Goal: Navigation & Orientation: Find specific page/section

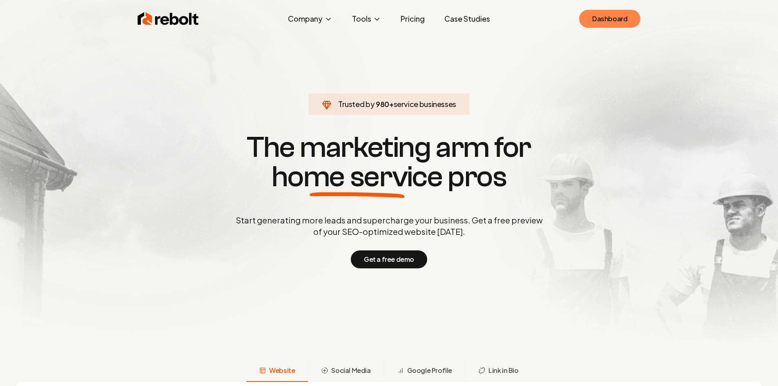
click at [598, 21] on link "Dashboard" at bounding box center [609, 19] width 61 height 18
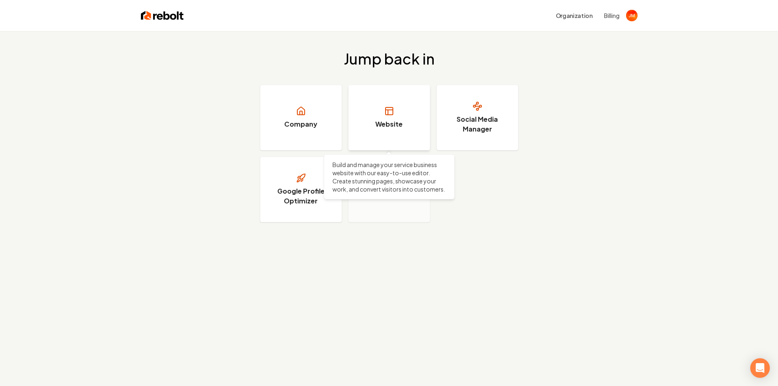
click at [394, 116] on link "Website" at bounding box center [389, 117] width 82 height 65
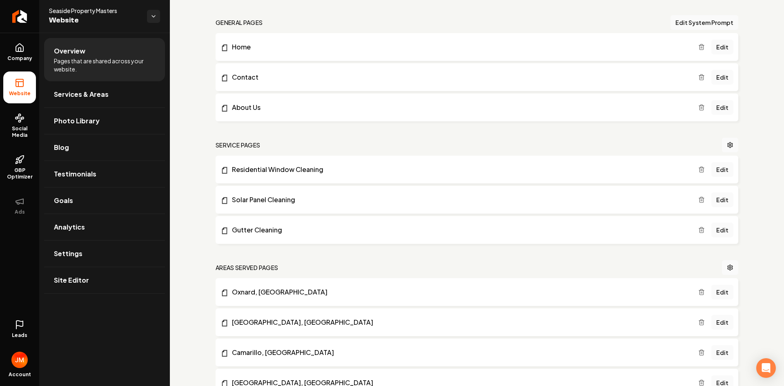
scroll to position [245, 0]
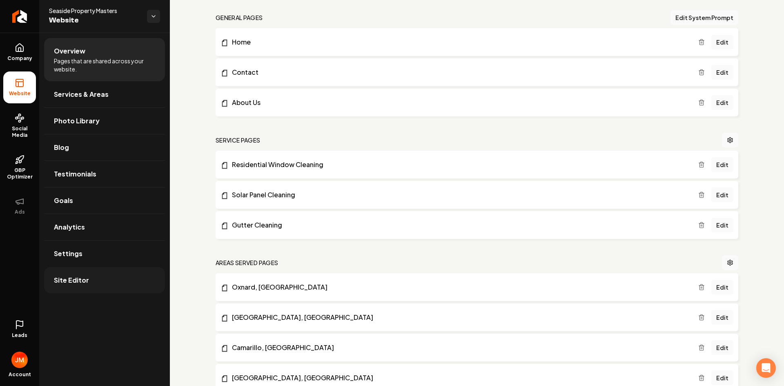
click at [110, 279] on link "Site Editor" at bounding box center [104, 280] width 121 height 26
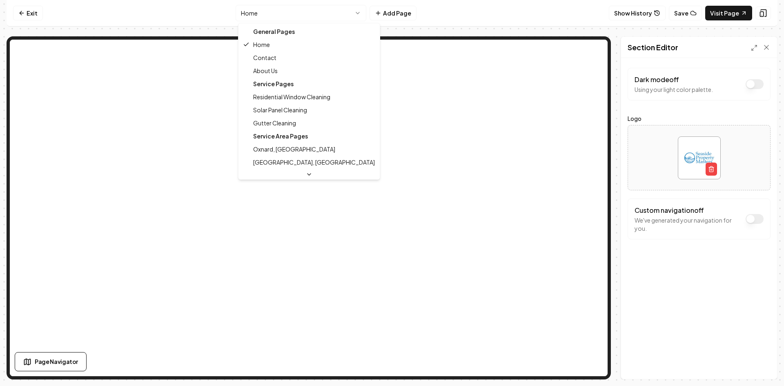
click at [357, 13] on html "Computer Required This feature is only available on a computer. Please switch t…" at bounding box center [392, 193] width 784 height 386
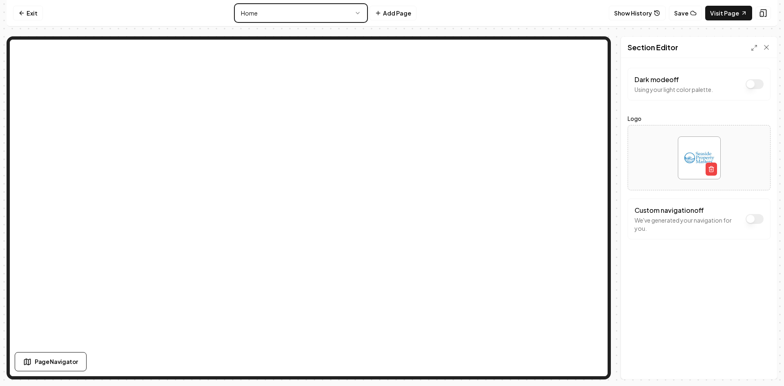
click at [341, 13] on html "Computer Required This feature is only available on a computer. Please switch t…" at bounding box center [392, 193] width 784 height 386
click at [637, 10] on button "Show History" at bounding box center [637, 13] width 57 height 15
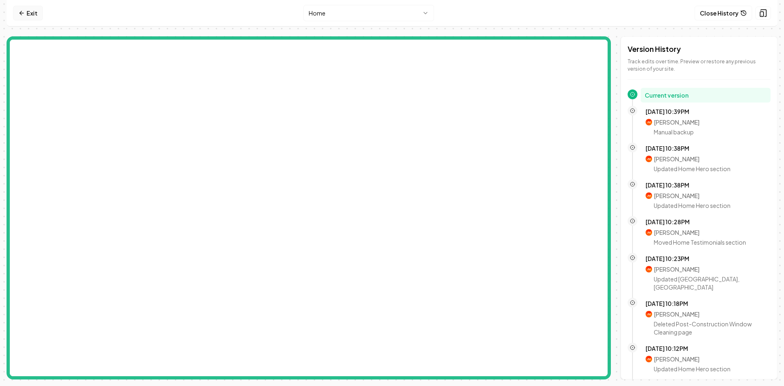
click at [30, 11] on link "Exit" at bounding box center [28, 13] width 30 height 15
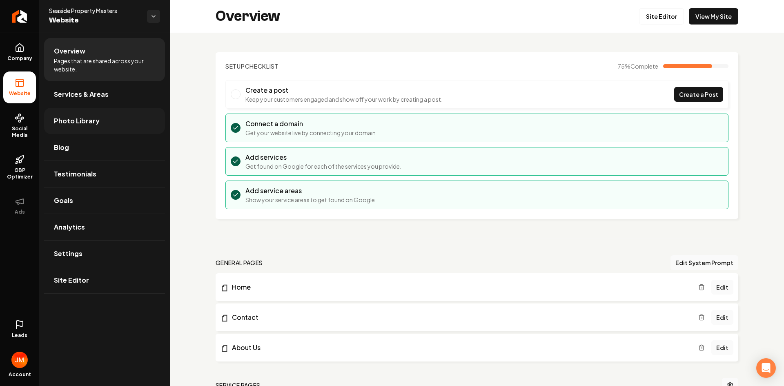
click at [115, 123] on link "Photo Library" at bounding box center [104, 121] width 121 height 26
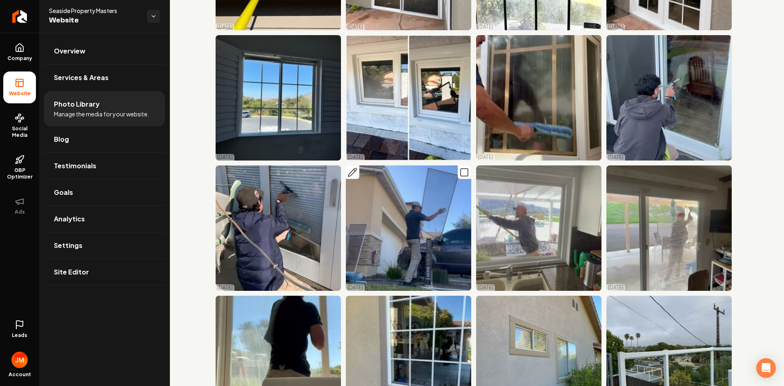
scroll to position [1355, 0]
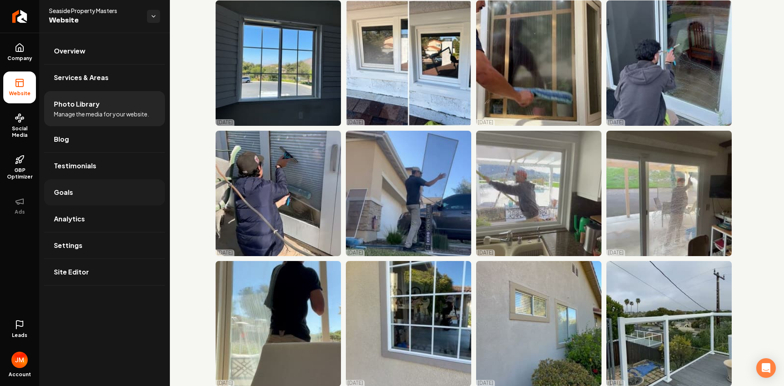
click at [79, 193] on link "Goals" at bounding box center [104, 192] width 121 height 26
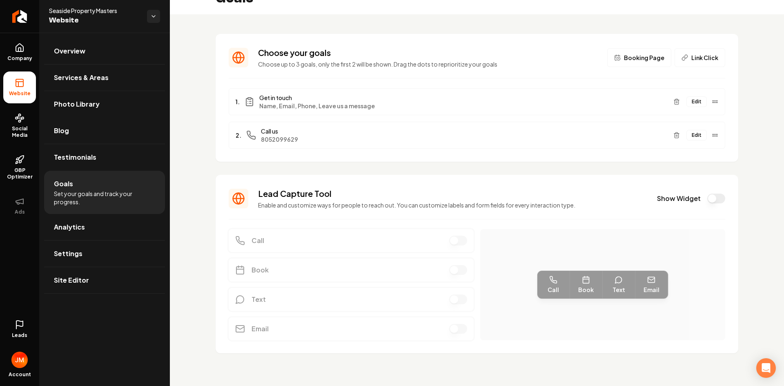
scroll to position [18, 0]
click at [84, 232] on link "Analytics" at bounding box center [104, 227] width 121 height 26
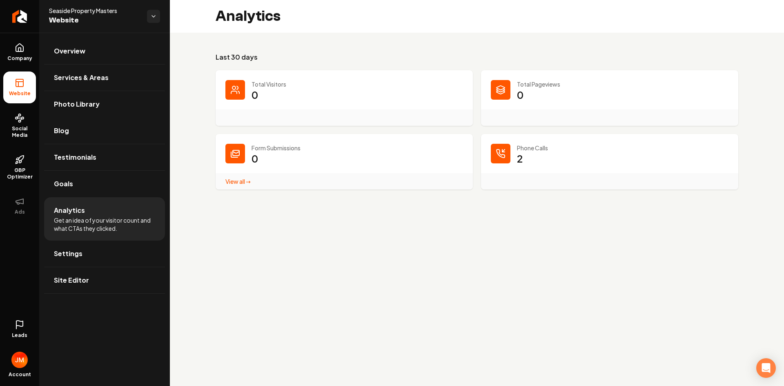
click at [247, 182] on link "View all → Form Submissions stats" at bounding box center [237, 181] width 25 height 7
